Goal: Transaction & Acquisition: Download file/media

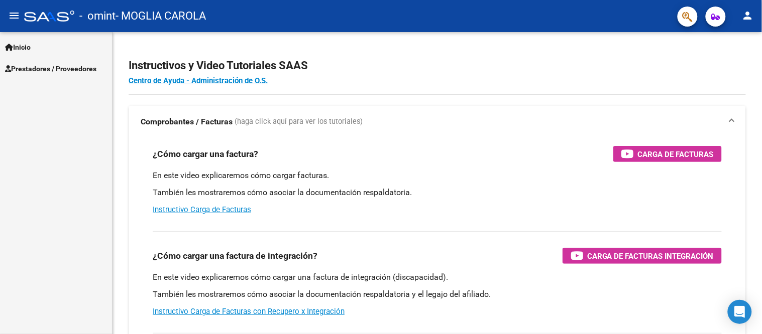
click at [34, 66] on span "Prestadores / Proveedores" at bounding box center [50, 68] width 91 height 11
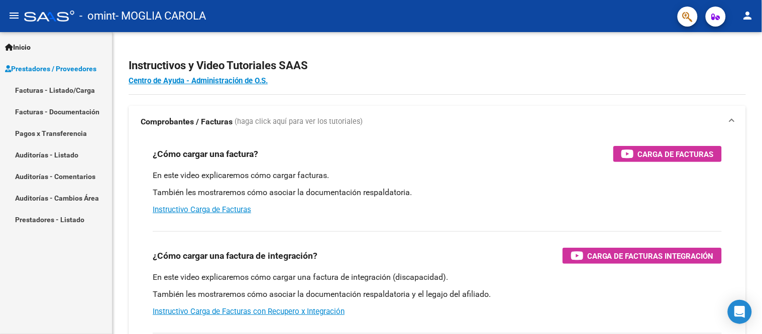
click at [36, 86] on link "Facturas - Listado/Carga" at bounding box center [56, 90] width 112 height 22
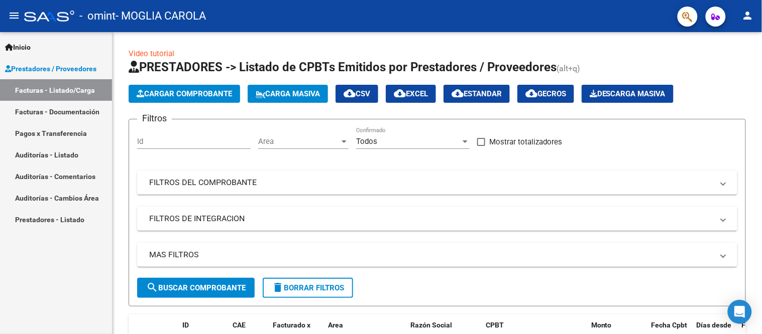
click at [32, 107] on link "Facturas - Documentación" at bounding box center [56, 112] width 112 height 22
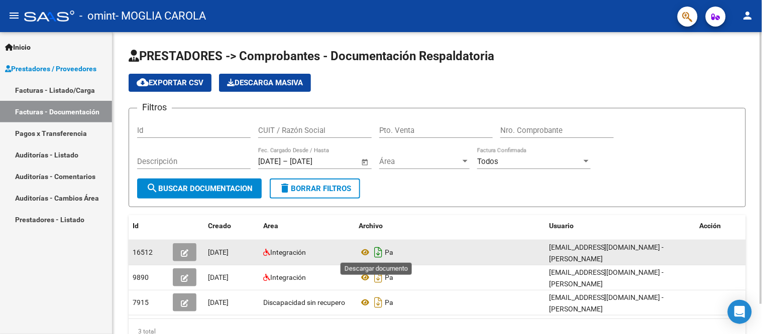
click at [373, 250] on icon "Descargar documento" at bounding box center [378, 253] width 13 height 16
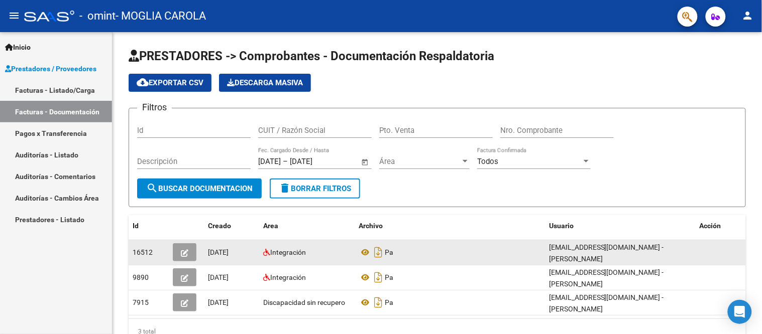
click at [30, 43] on span "Inicio" at bounding box center [18, 47] width 26 height 11
